Goal: Task Accomplishment & Management: Use online tool/utility

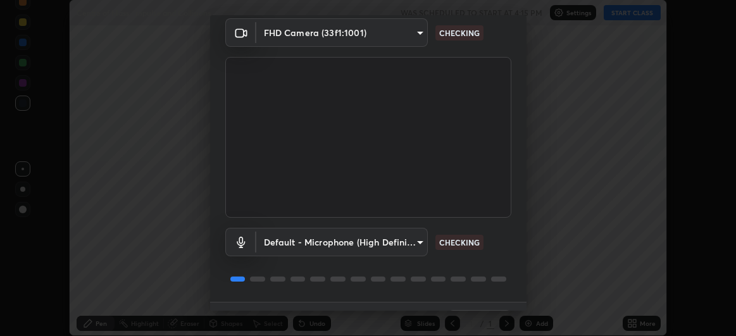
scroll to position [78, 0]
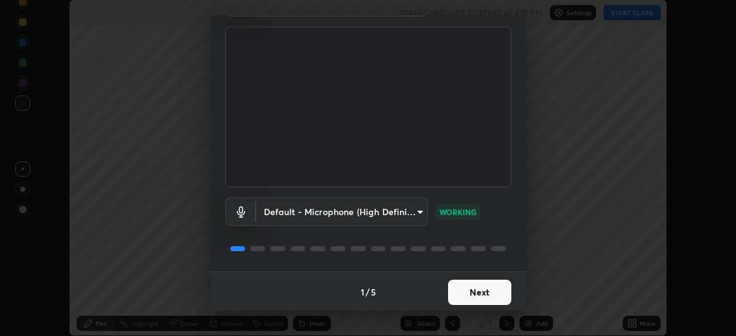
click at [474, 294] on button "Next" at bounding box center [479, 292] width 63 height 25
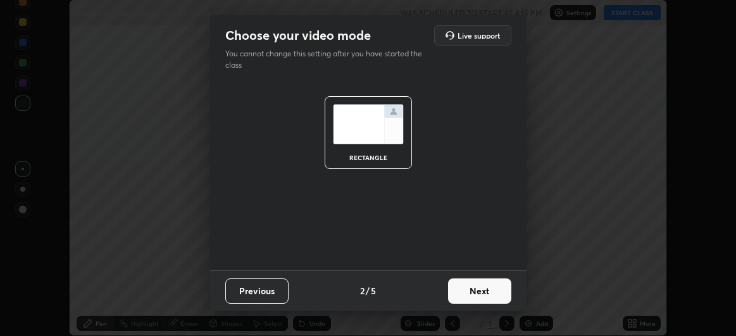
click at [266, 294] on button "Previous" at bounding box center [256, 290] width 63 height 25
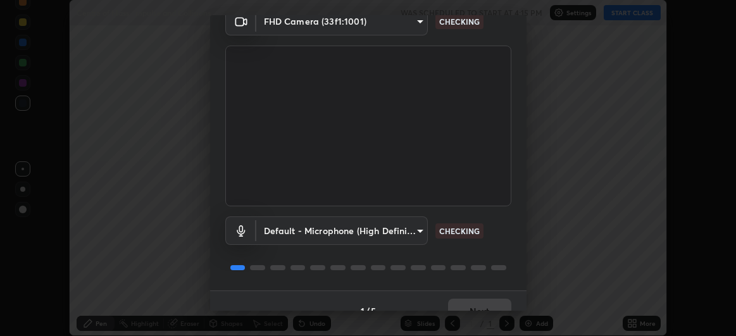
scroll to position [78, 0]
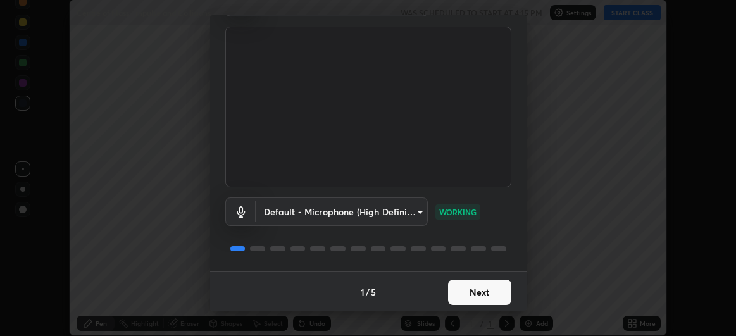
click at [475, 293] on button "Next" at bounding box center [479, 292] width 63 height 25
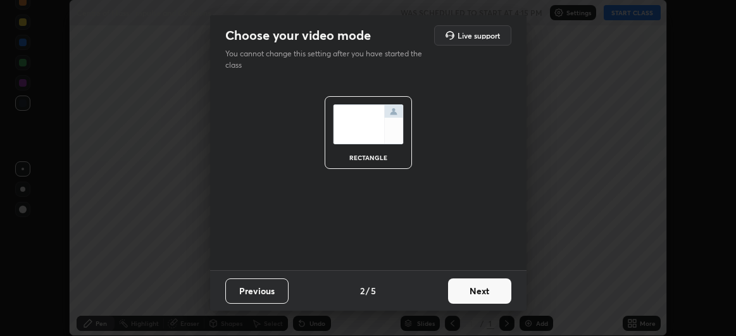
scroll to position [0, 0]
click at [485, 294] on button "Next" at bounding box center [479, 290] width 63 height 25
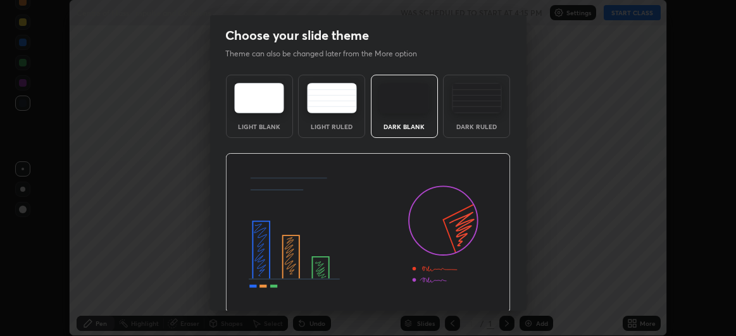
scroll to position [42, 0]
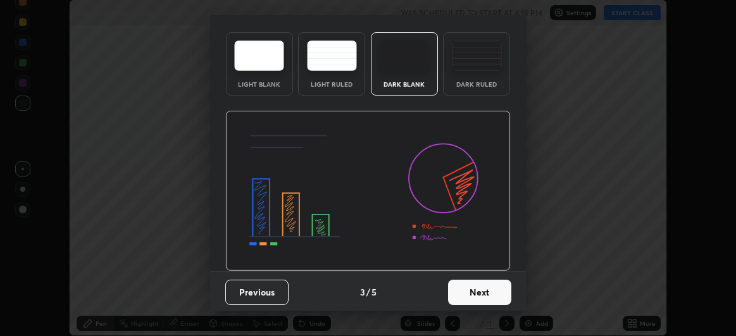
click at [485, 292] on button "Next" at bounding box center [479, 292] width 63 height 25
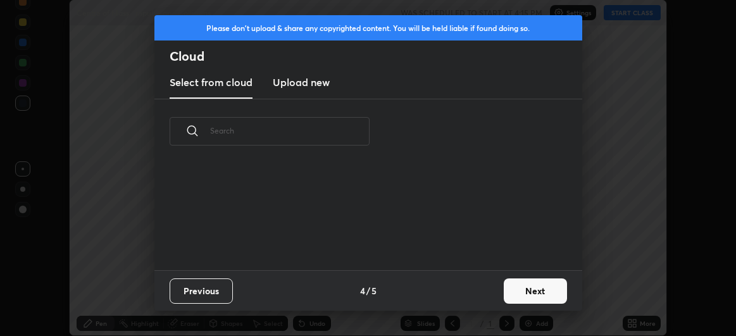
scroll to position [0, 0]
click at [524, 290] on button "Next" at bounding box center [534, 290] width 63 height 25
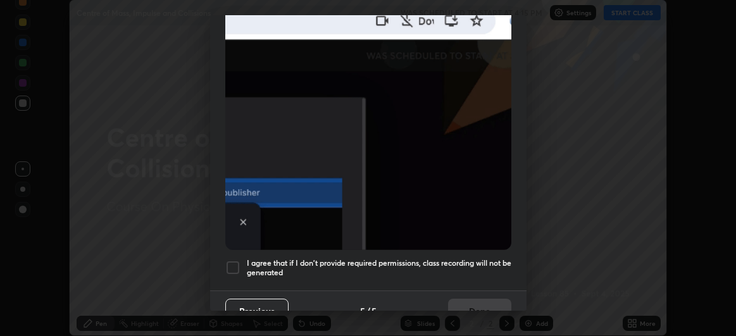
scroll to position [337, 0]
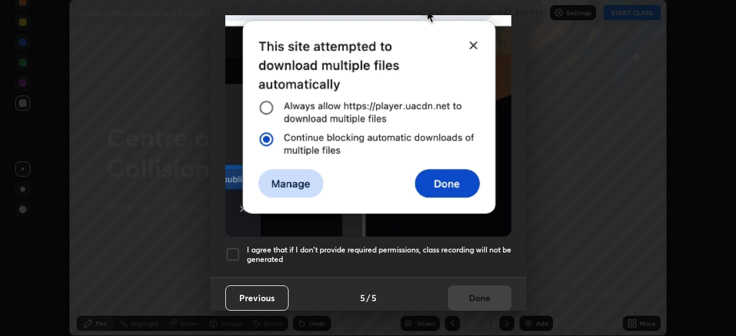
click at [235, 249] on div at bounding box center [232, 254] width 15 height 15
click at [481, 292] on button "Done" at bounding box center [479, 297] width 63 height 25
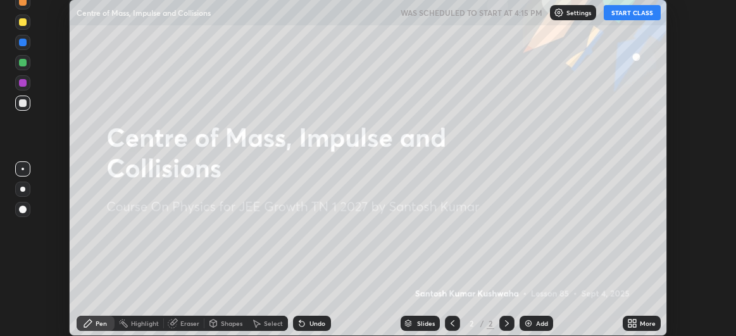
click at [626, 15] on button "START CLASS" at bounding box center [631, 12] width 57 height 15
